Goal: Task Accomplishment & Management: Manage account settings

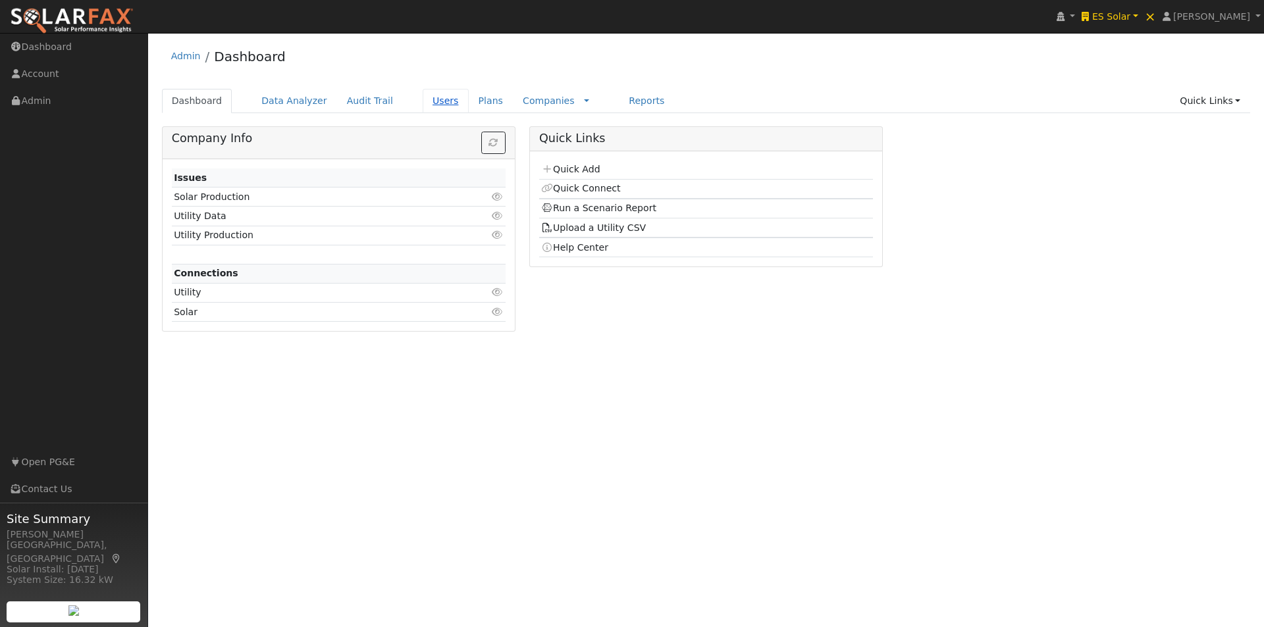
click at [423, 103] on link "Users" at bounding box center [446, 101] width 46 height 24
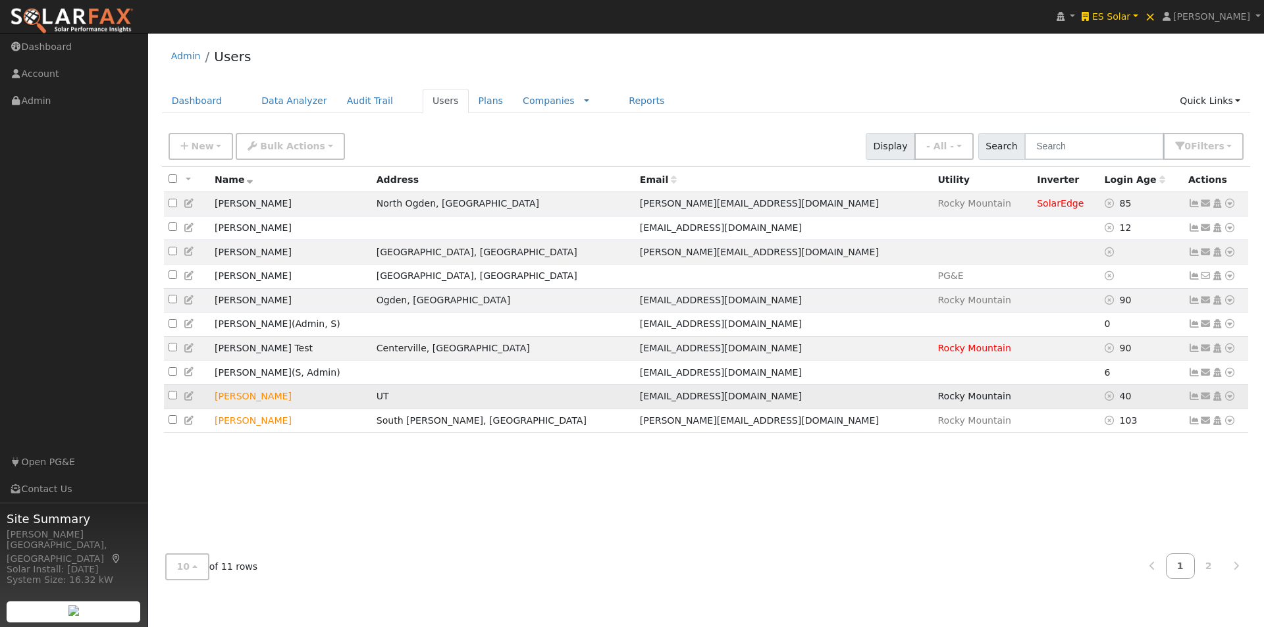
click at [357, 403] on td "Winston Petersen" at bounding box center [291, 396] width 162 height 24
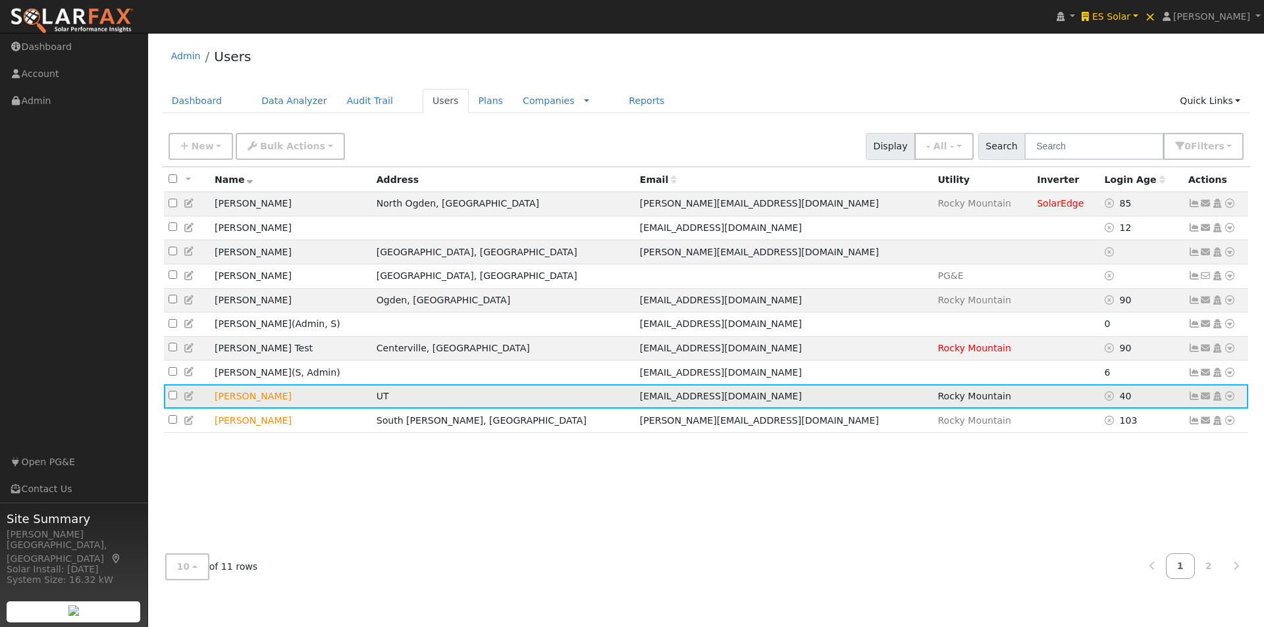
click at [1228, 401] on icon at bounding box center [1230, 396] width 12 height 9
click at [1084, 338] on link "Solar" at bounding box center [1093, 328] width 92 height 18
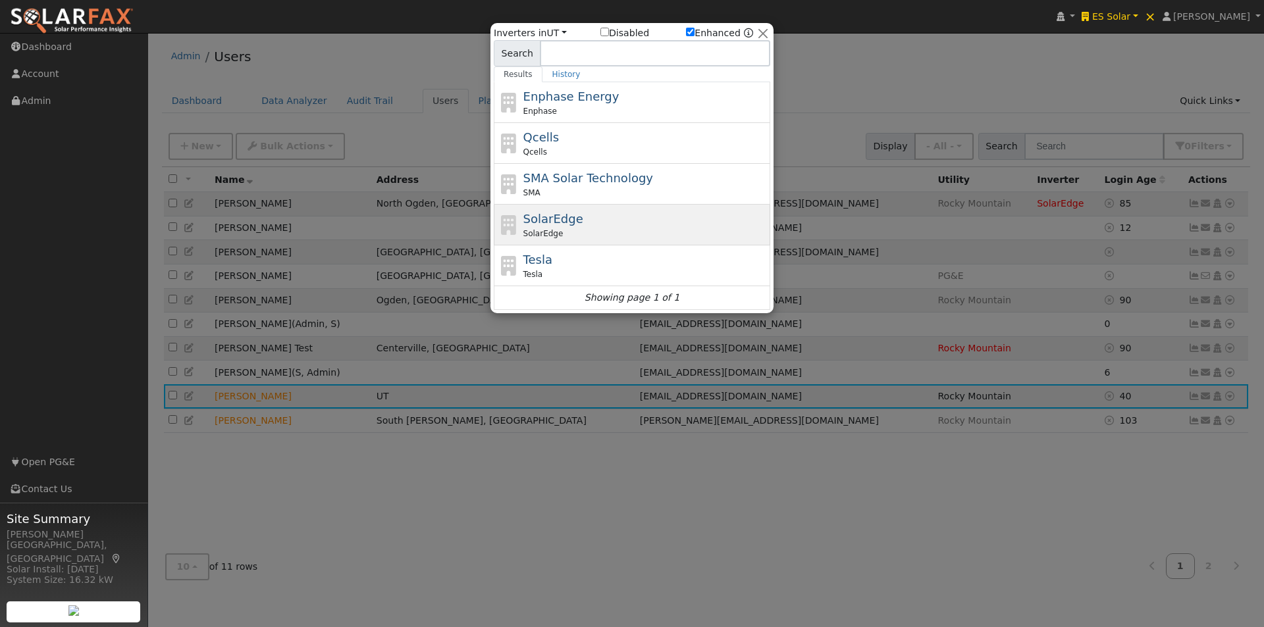
click at [552, 218] on span "SolarEdge" at bounding box center [553, 219] width 60 height 14
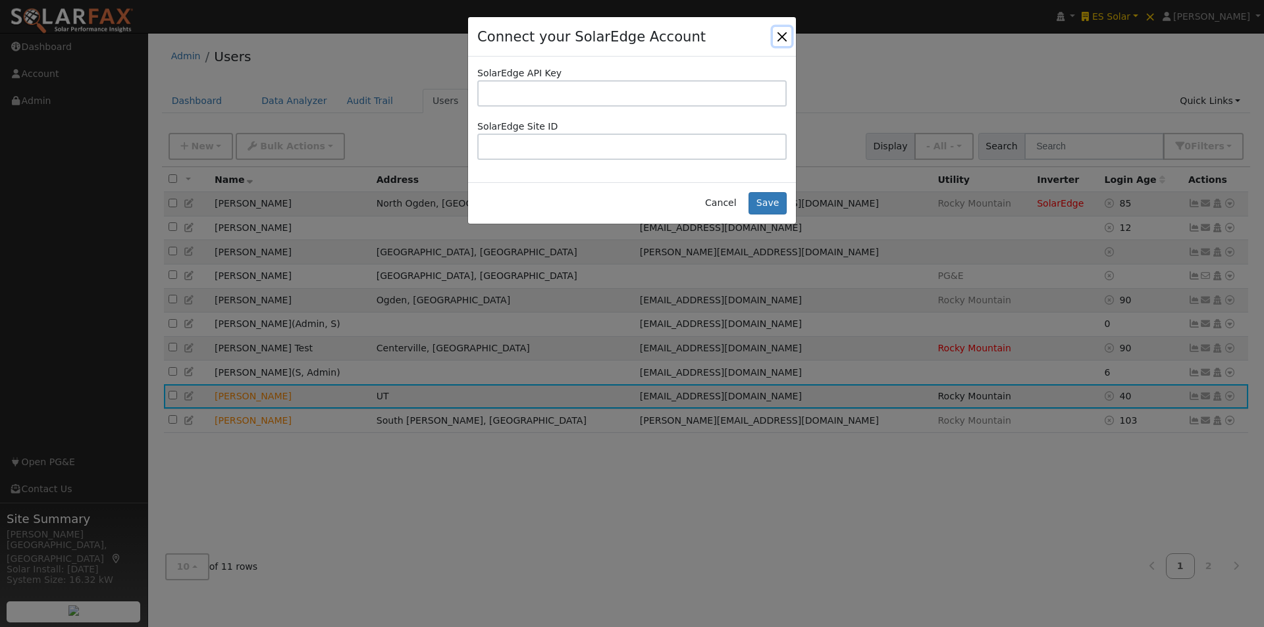
click at [782, 35] on button "Close" at bounding box center [782, 36] width 18 height 18
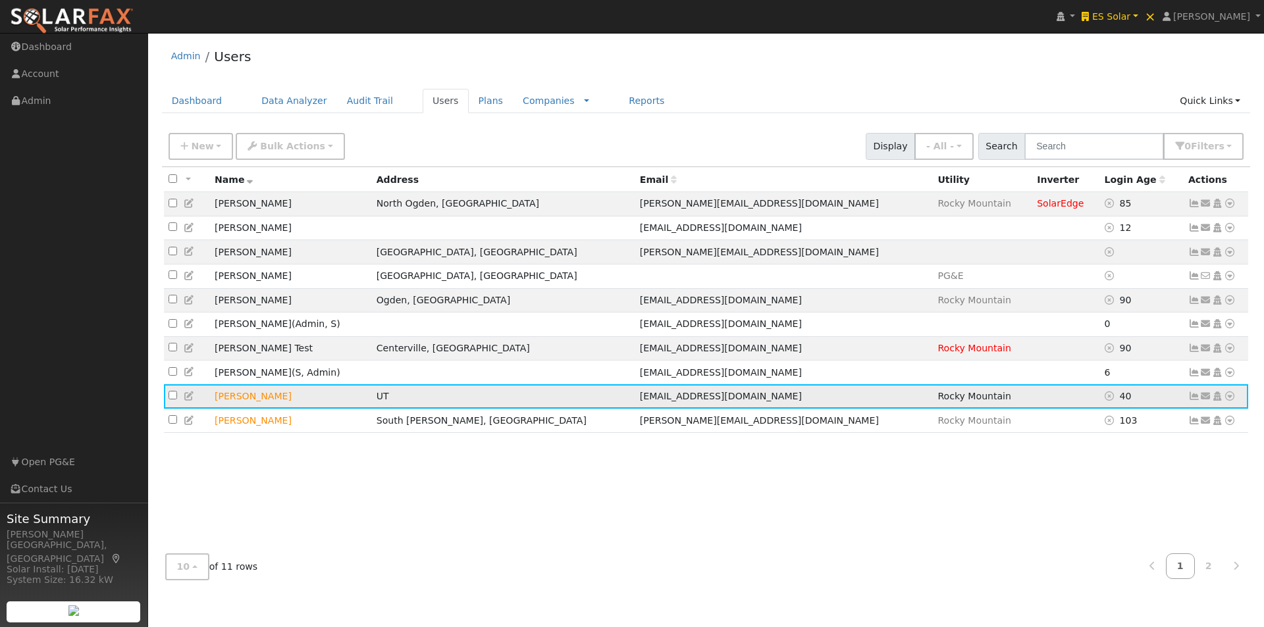
click at [1229, 401] on icon at bounding box center [1230, 396] width 12 height 9
click at [350, 257] on td "Joseph Child" at bounding box center [291, 252] width 162 height 24
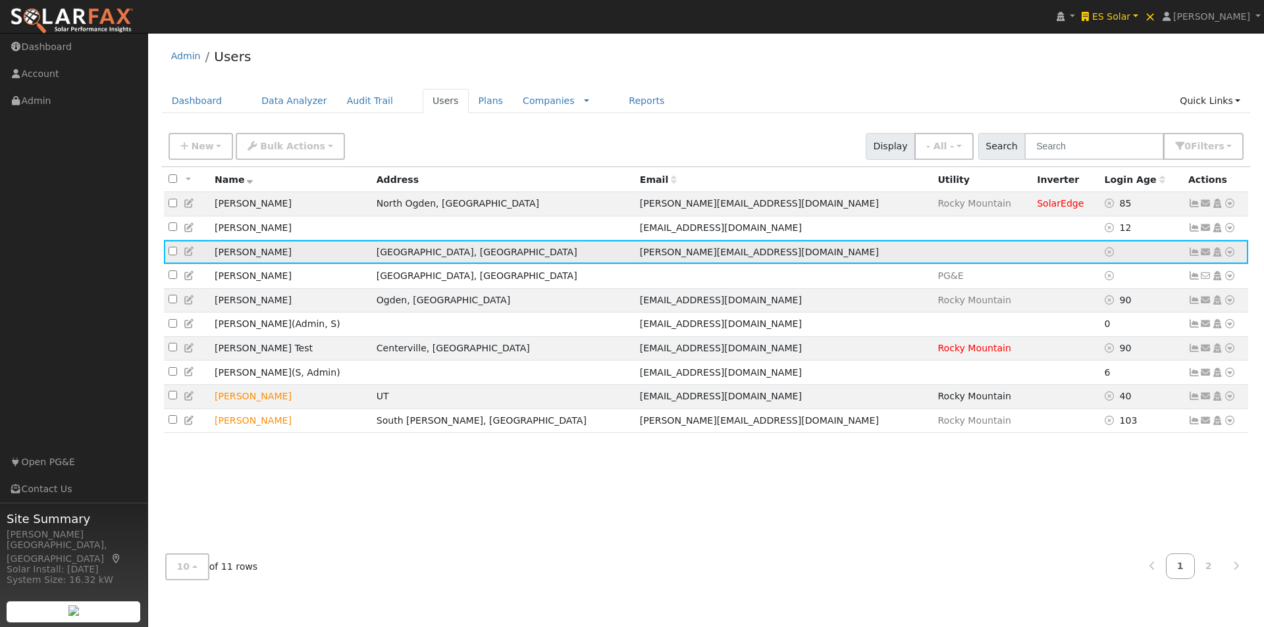
click at [1218, 255] on icon at bounding box center [1217, 252] width 12 height 9
